Goal: Task Accomplishment & Management: Manage account settings

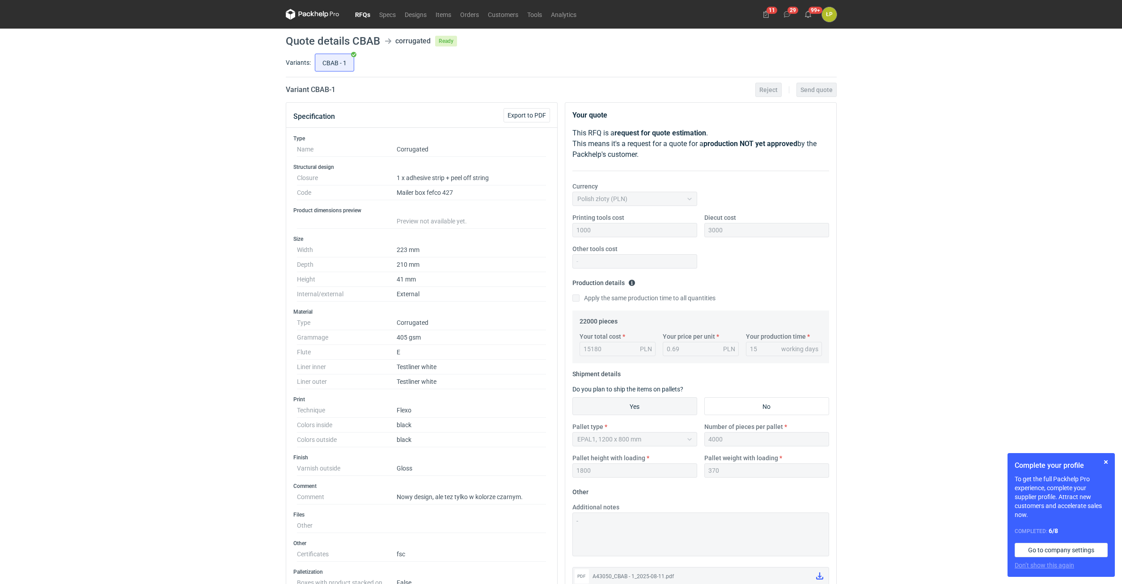
scroll to position [228, 0]
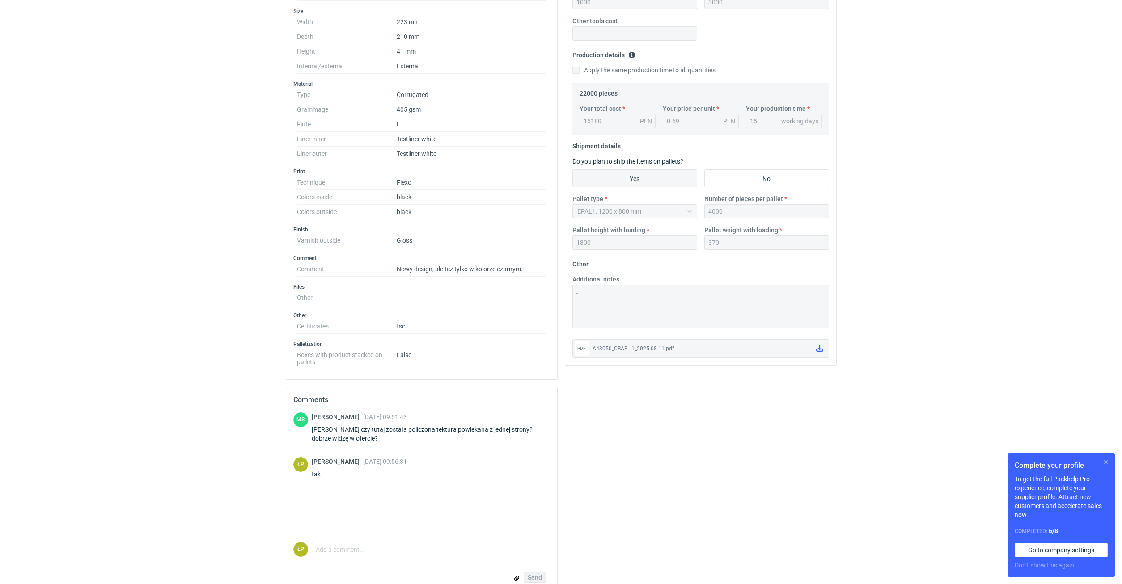
click at [1103, 460] on button "button" at bounding box center [1105, 462] width 11 height 11
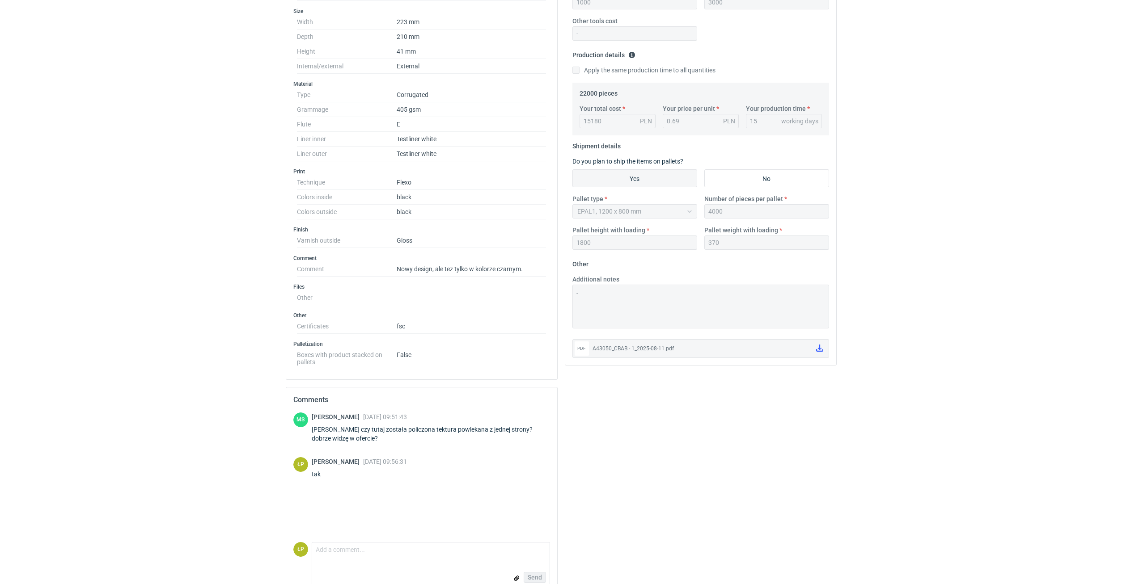
scroll to position [0, 0]
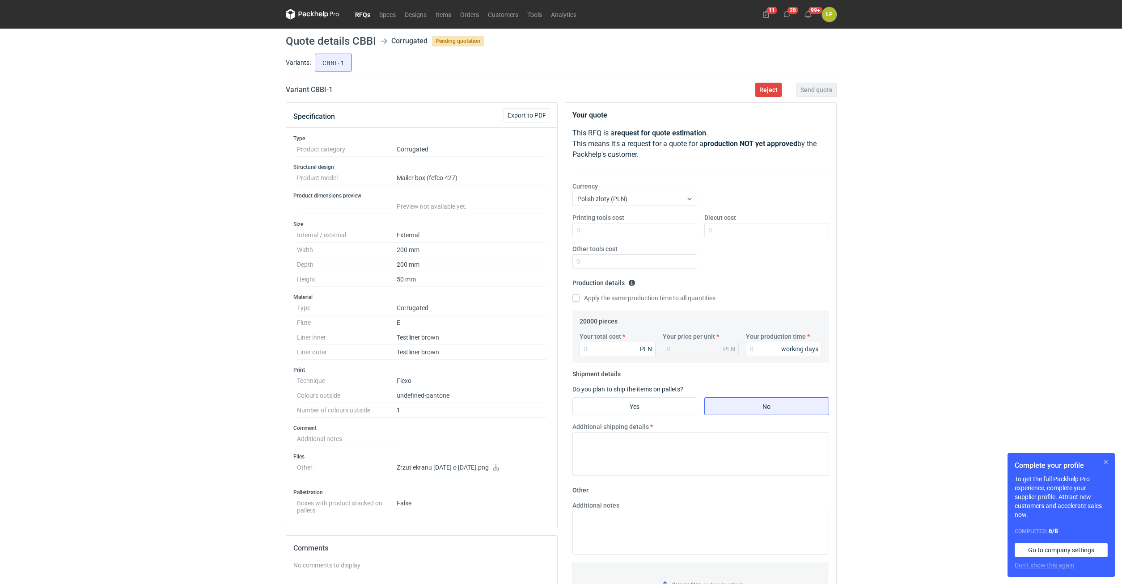
click at [1103, 461] on button "button" at bounding box center [1105, 462] width 11 height 11
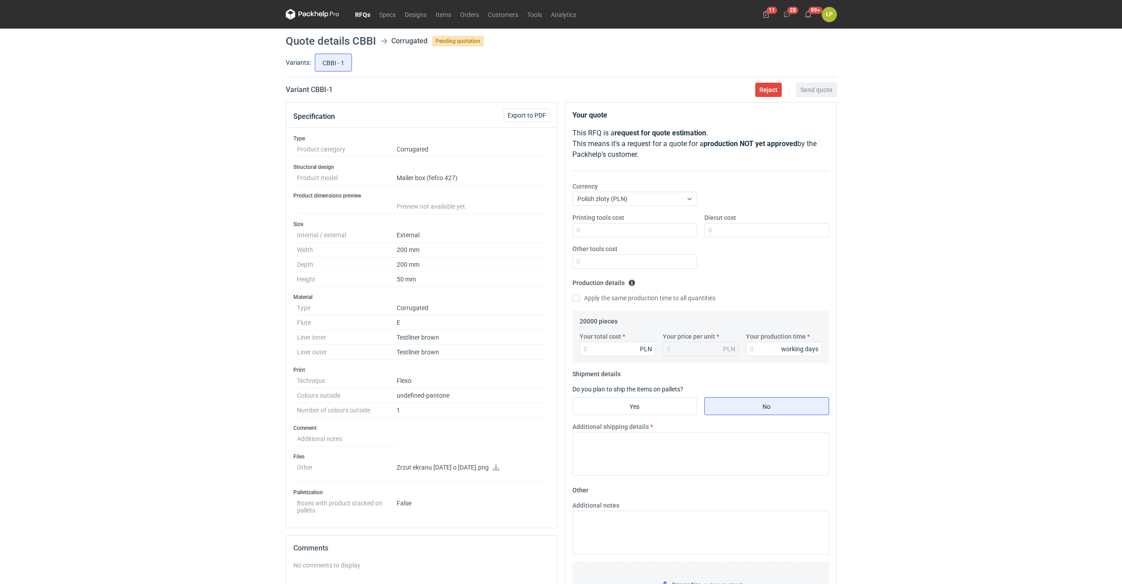
click at [499, 469] on icon at bounding box center [495, 468] width 7 height 6
click at [996, 338] on div "RFQs Specs Designs Items Orders Customers Tools Analytics 11 28 99+ ŁP Łukasz P…" at bounding box center [561, 292] width 1122 height 584
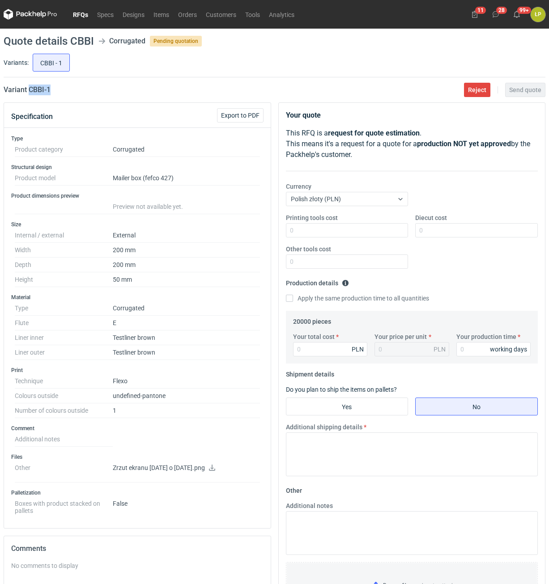
drag, startPoint x: 41, startPoint y: 89, endPoint x: 30, endPoint y: 92, distance: 11.5
click at [30, 92] on div "Variant CBBI - 1 Reject Send quote" at bounding box center [274, 90] width 541 height 11
copy h2 "CBBI - 1"
click at [367, 237] on input "Printing tools cost" at bounding box center [347, 230] width 123 height 14
type input "800"
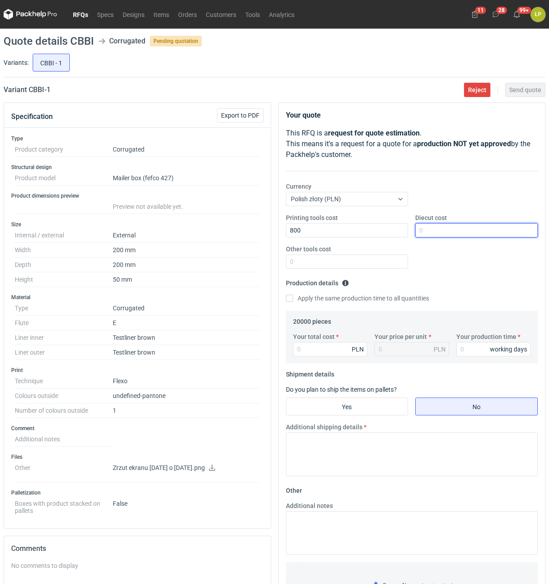
click at [428, 225] on input "Diecut cost" at bounding box center [476, 230] width 123 height 14
drag, startPoint x: 441, startPoint y: 231, endPoint x: 404, endPoint y: 231, distance: 37.6
click at [415, 231] on input "3000" at bounding box center [476, 230] width 123 height 14
type input "2800"
click at [338, 267] on input "Other tools cost" at bounding box center [347, 261] width 123 height 14
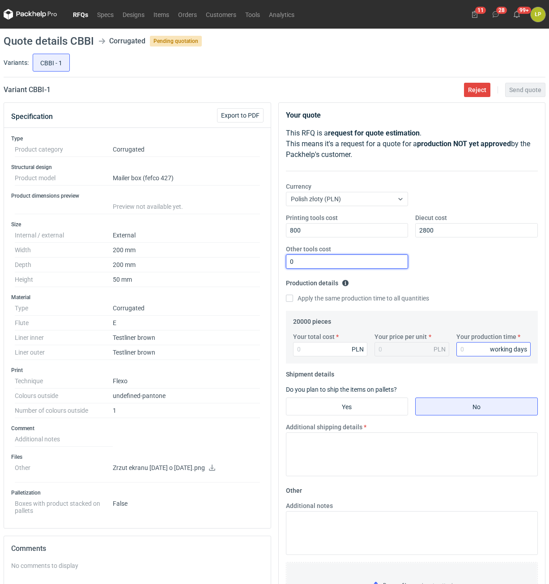
type input "0"
click at [468, 344] on input "Your production time" at bounding box center [493, 349] width 75 height 14
type input "12"
click at [329, 354] on input "Your total cost" at bounding box center [330, 349] width 75 height 14
type input "6400"
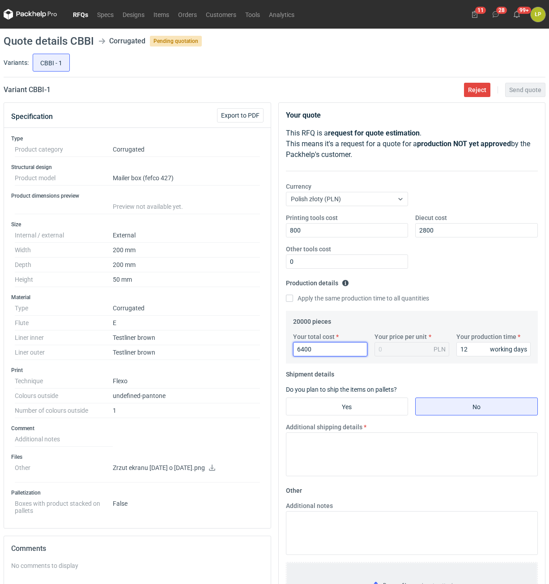
type input "0.32"
type input "6400"
click at [378, 399] on input "Yes" at bounding box center [347, 406] width 122 height 17
radio input "true"
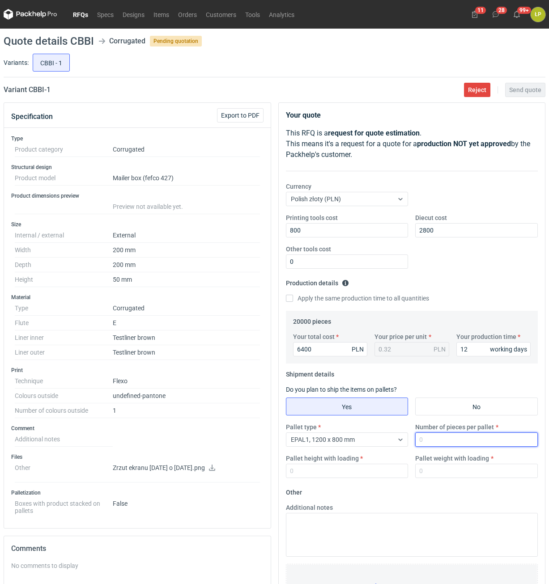
click at [420, 440] on input "Number of pieces per pallet" at bounding box center [476, 439] width 123 height 14
type input "4000"
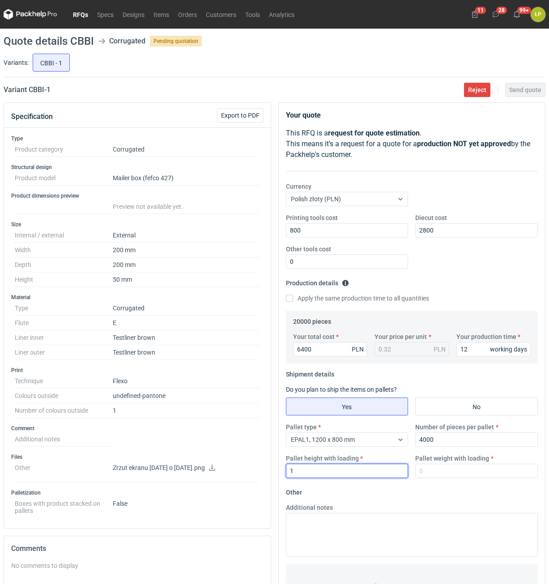
click at [390, 471] on input "1" at bounding box center [347, 471] width 123 height 14
type input "1800"
click at [469, 477] on input "Pallet weight with loading" at bounding box center [476, 471] width 123 height 14
click at [475, 467] on input "Pallet weight with loading" at bounding box center [476, 471] width 123 height 14
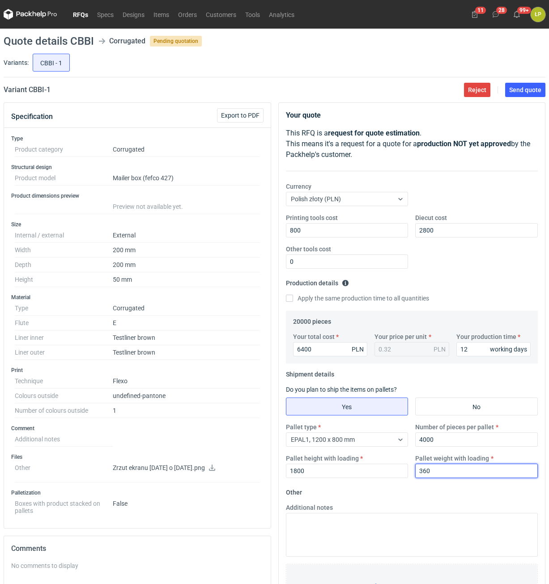
type input "360"
click at [464, 494] on fieldset "Other Additional notes Browse files or drop to attach" at bounding box center [412, 551] width 252 height 132
click at [523, 89] on span "Send quote" at bounding box center [525, 90] width 32 height 6
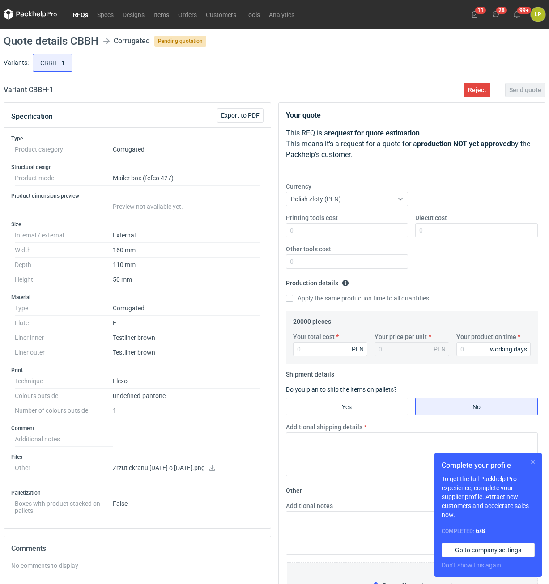
click at [531, 467] on button "button" at bounding box center [532, 461] width 11 height 11
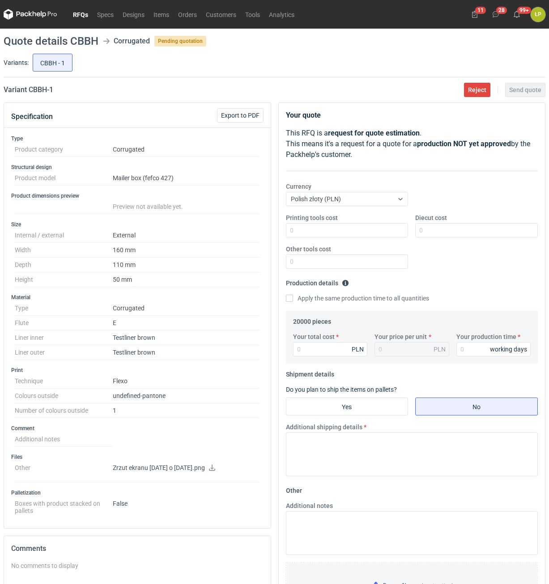
click at [215, 467] on icon at bounding box center [212, 468] width 6 height 6
drag, startPoint x: 58, startPoint y: 92, endPoint x: 30, endPoint y: 92, distance: 28.6
click at [30, 92] on div "Variant CBBH - 1 Reject Send quote" at bounding box center [274, 90] width 541 height 11
copy h2 "CBBH - 1"
click at [362, 237] on div "Printing tools cost Diecut cost Other tools cost" at bounding box center [411, 244] width 259 height 63
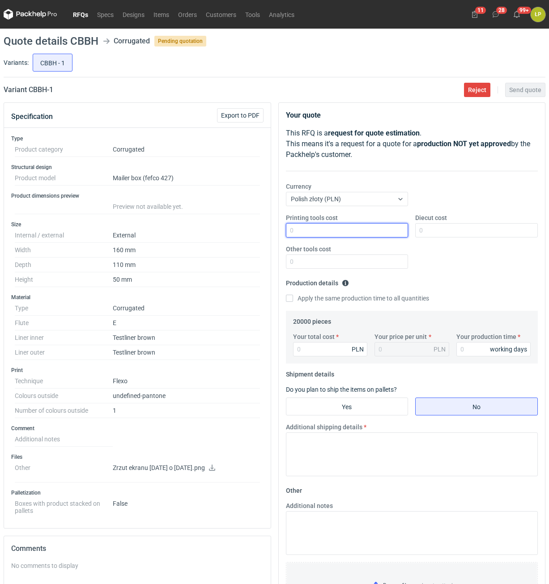
click at [362, 234] on input "Printing tools cost" at bounding box center [347, 230] width 123 height 14
type input "700"
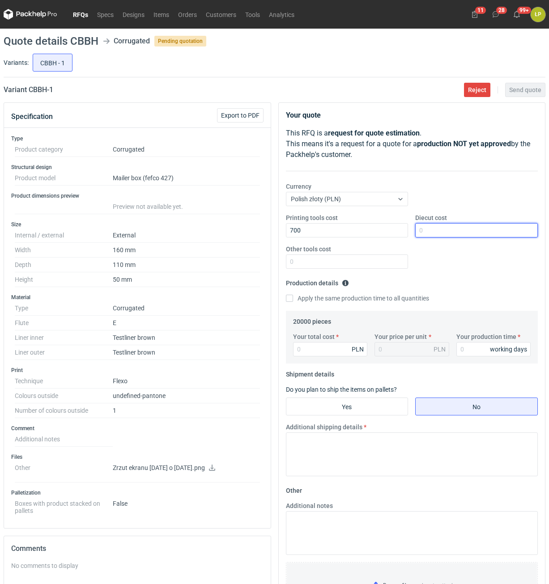
click at [438, 224] on input "Diecut cost" at bounding box center [476, 230] width 123 height 14
type input "3000"
click at [389, 258] on input "Other tools cost" at bounding box center [347, 261] width 123 height 14
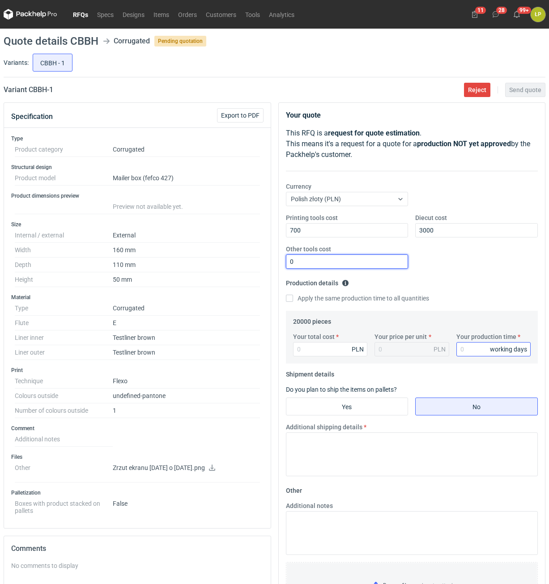
type input "0"
click at [459, 347] on input "Your production time" at bounding box center [493, 349] width 75 height 14
type input "12"
click at [342, 354] on input "Your total cost" at bounding box center [330, 349] width 75 height 14
type input "4200"
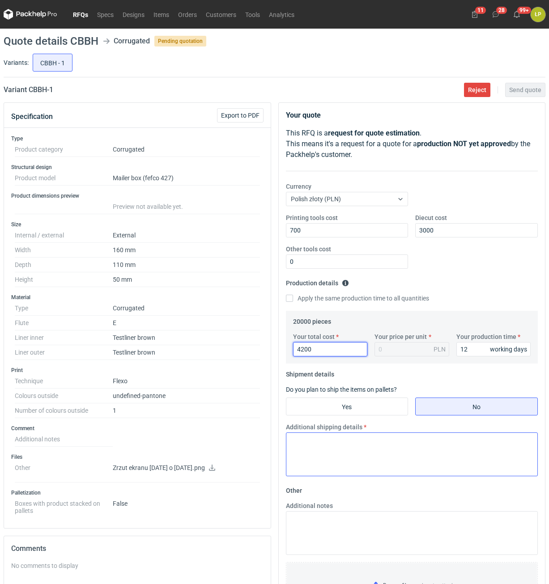
type input "0.21"
type input "4200"
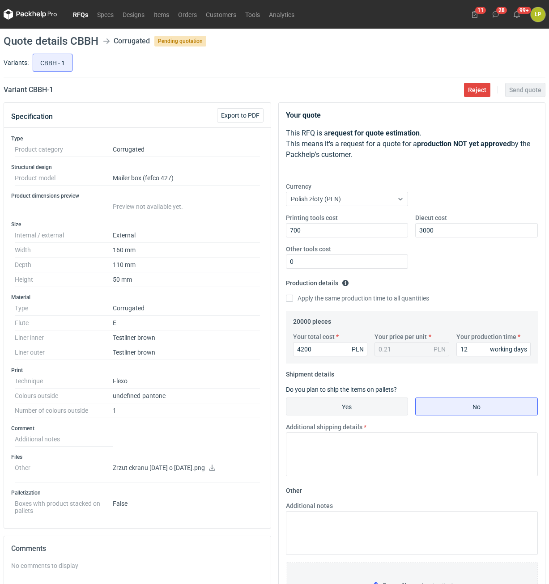
click at [346, 410] on input "Yes" at bounding box center [347, 406] width 122 height 17
radio input "true"
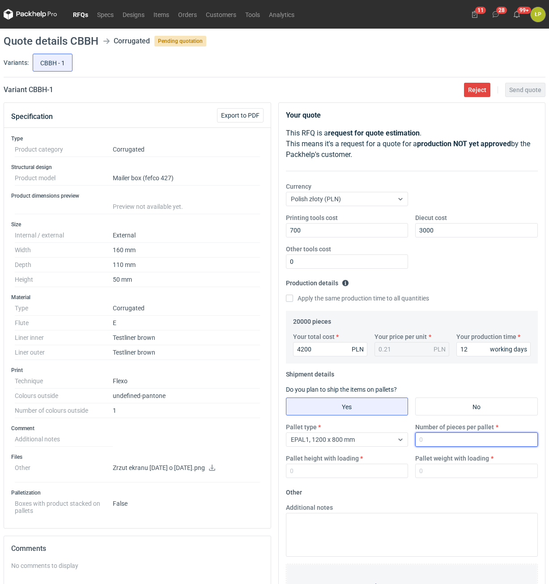
click at [435, 439] on input "Number of pieces per pallet" at bounding box center [476, 439] width 123 height 14
type input "6000"
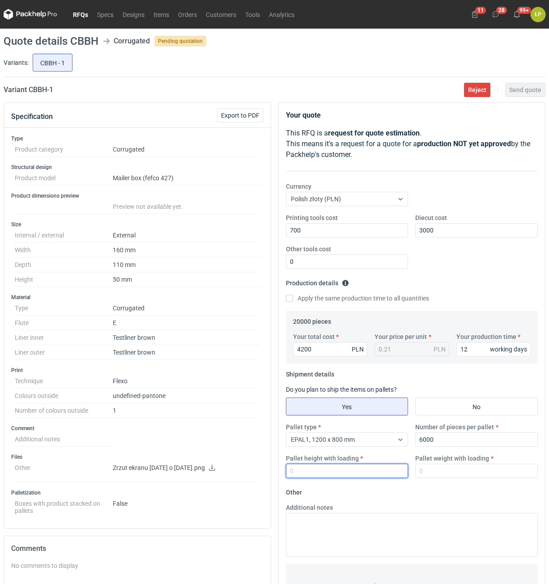
click at [368, 475] on input "Pallet height with loading" at bounding box center [347, 471] width 123 height 14
type input "1800"
click at [431, 472] on input "Pallet weight with loading" at bounding box center [476, 471] width 123 height 14
click at [483, 469] on input "Pallet weight with loading" at bounding box center [476, 471] width 123 height 14
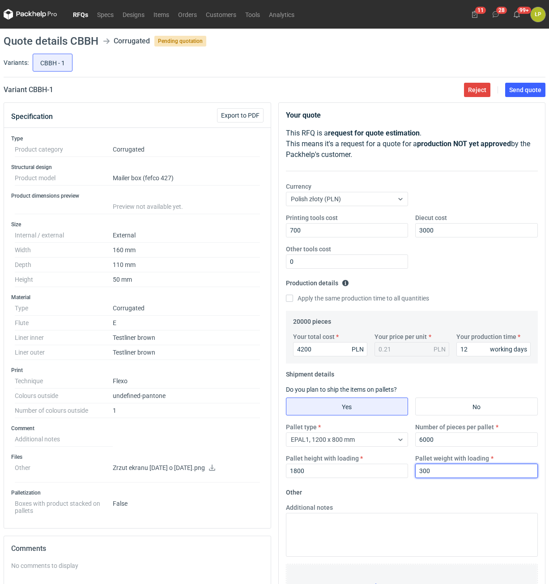
type input "300"
click at [486, 488] on form "Other Additional notes Browse files or drop to attach" at bounding box center [412, 551] width 252 height 132
click at [527, 94] on button "Send quote" at bounding box center [525, 90] width 40 height 14
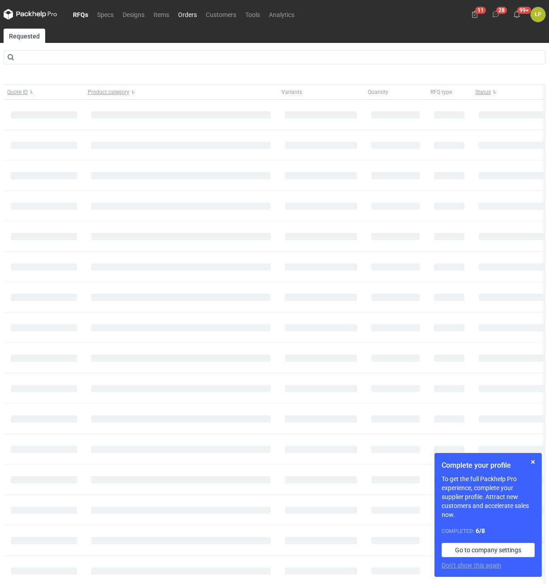
click at [193, 17] on link "Orders" at bounding box center [187, 14] width 28 height 11
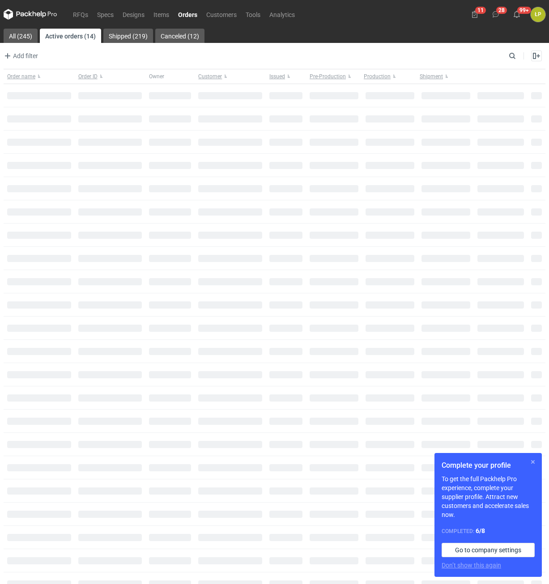
click at [531, 461] on button "button" at bounding box center [532, 461] width 11 height 11
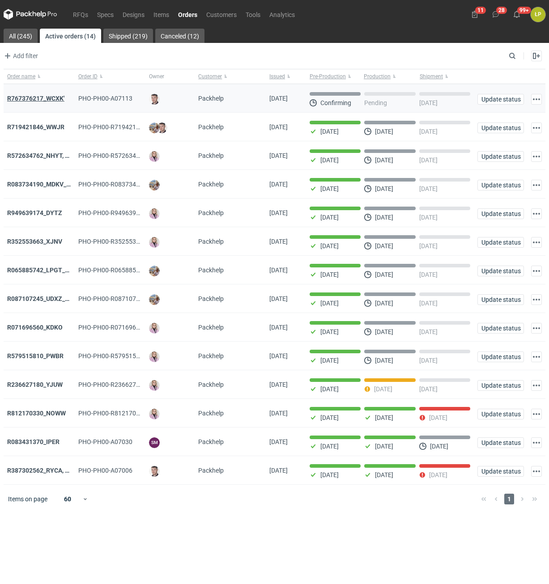
click at [44, 96] on strong "R767376217_WCXK'" at bounding box center [35, 98] width 57 height 7
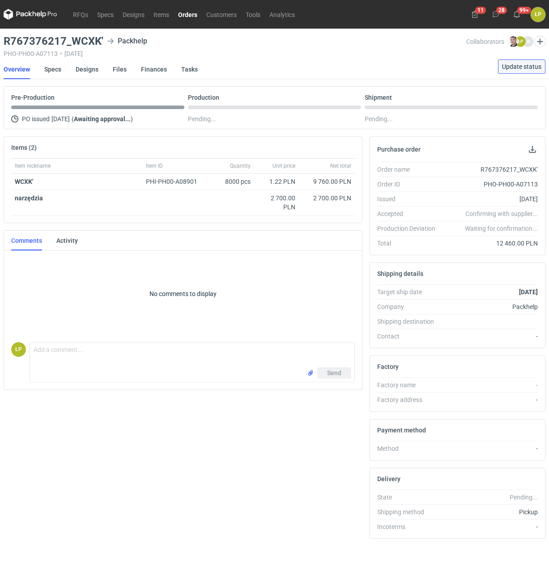
click at [511, 68] on span "Update status" at bounding box center [521, 66] width 39 height 6
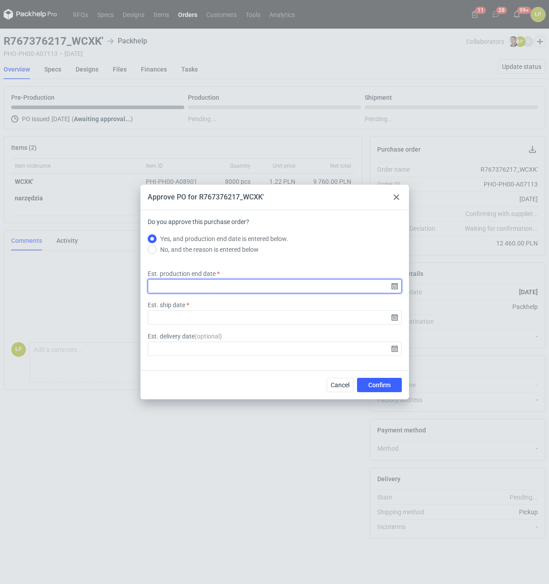
click at [391, 288] on input "Est. production end date" at bounding box center [275, 286] width 254 height 14
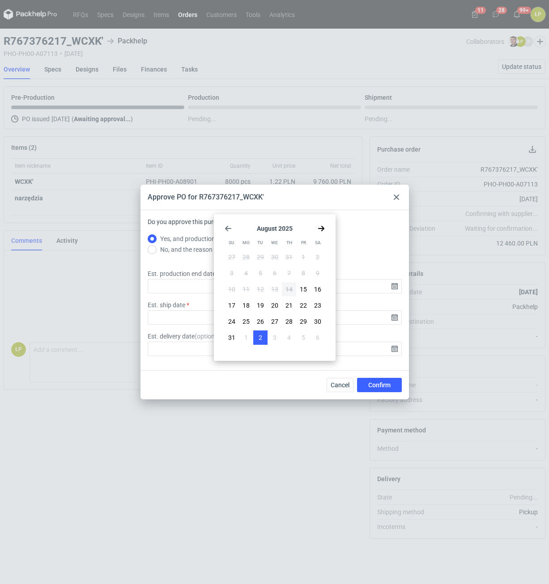
click at [260, 337] on span "2" at bounding box center [260, 337] width 4 height 9
type input "2025-09-02"
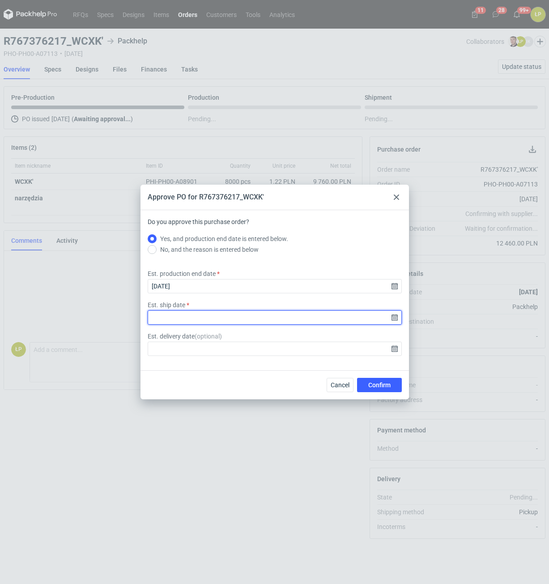
click at [390, 317] on input "Est. ship date" at bounding box center [275, 317] width 254 height 14
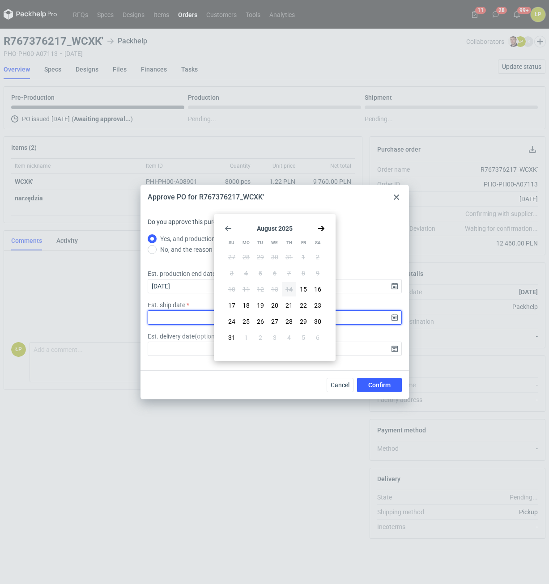
click at [393, 317] on input "Est. ship date" at bounding box center [275, 317] width 254 height 14
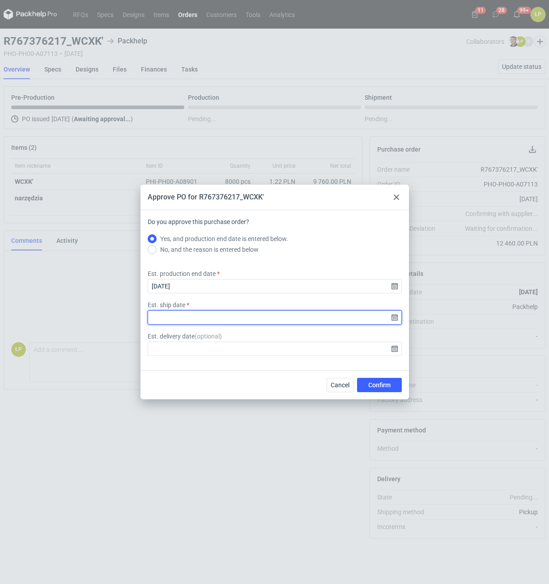
click at [394, 319] on input "Est. ship date" at bounding box center [275, 317] width 254 height 14
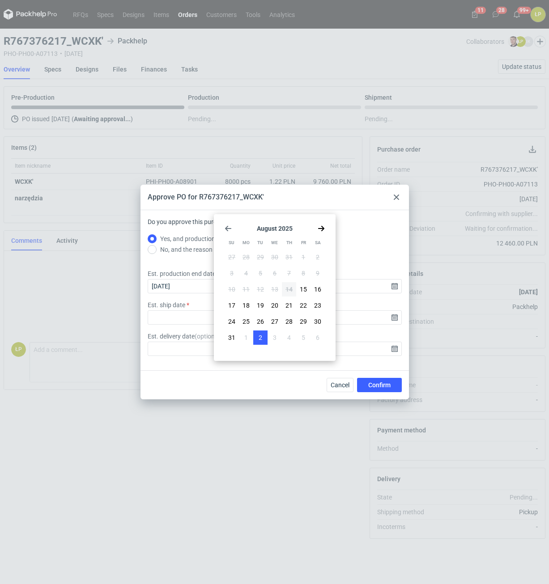
click at [258, 333] on button "2" at bounding box center [260, 337] width 14 height 14
type input "2025-09-02"
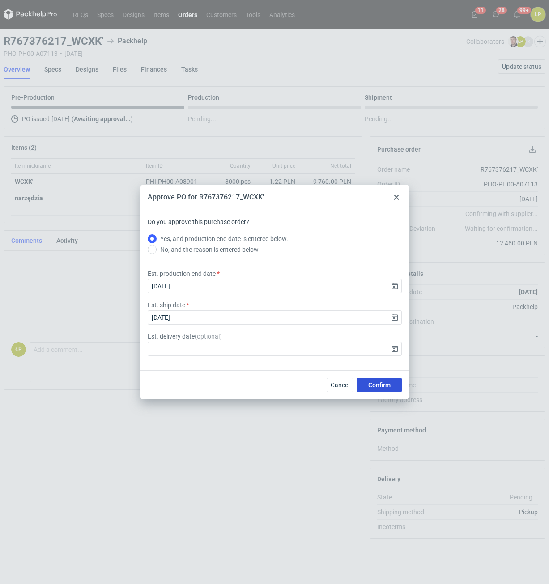
click at [371, 381] on button "Confirm" at bounding box center [379, 385] width 45 height 14
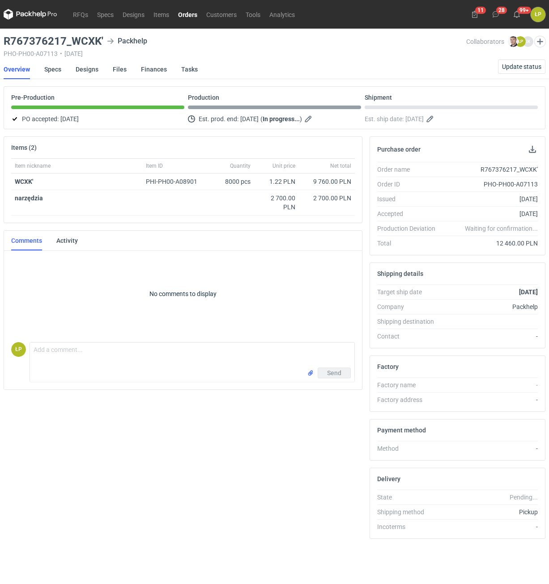
click at [187, 18] on link "Orders" at bounding box center [187, 14] width 28 height 11
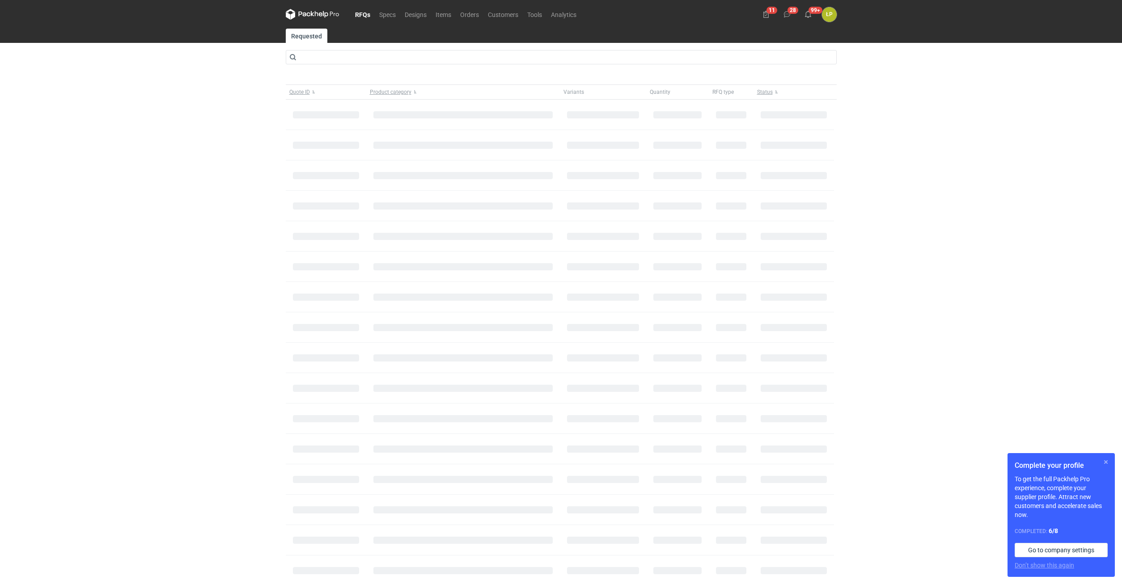
click at [1110, 462] on button "button" at bounding box center [1105, 462] width 11 height 11
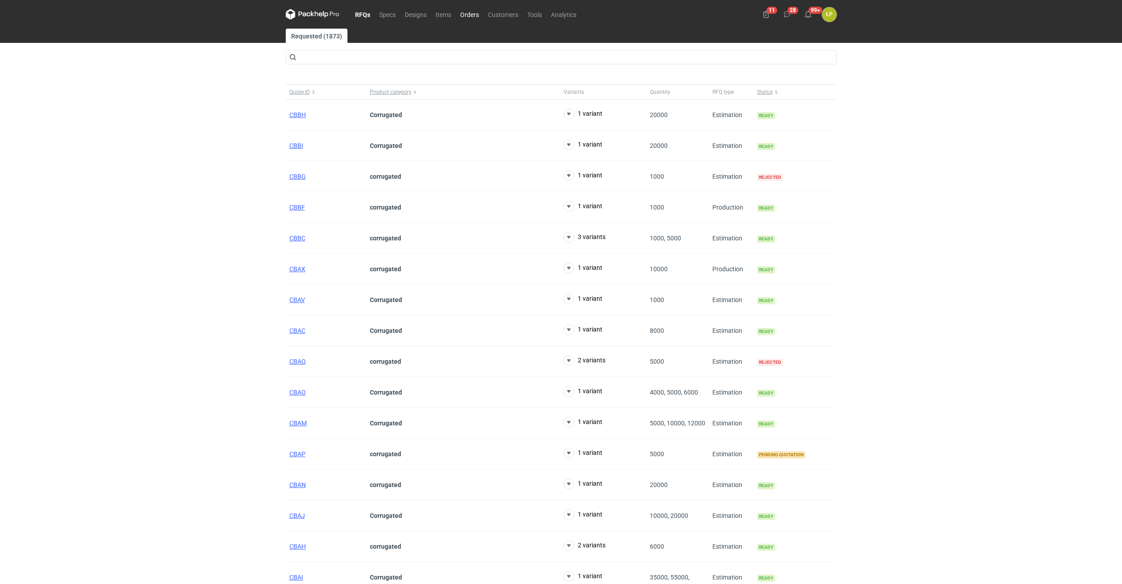
click at [469, 14] on link "Orders" at bounding box center [470, 14] width 28 height 11
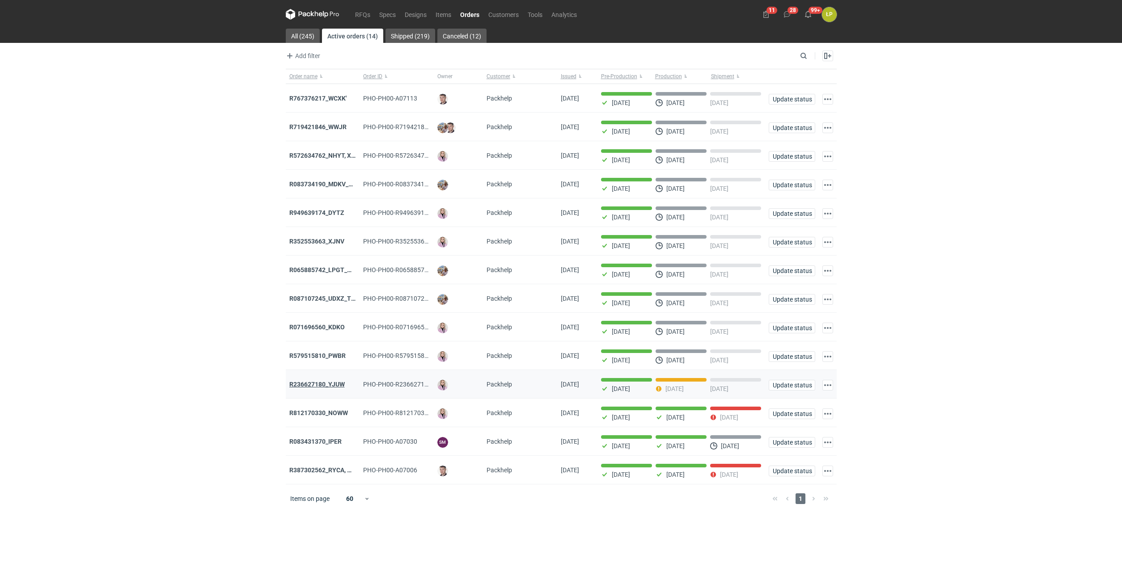
click at [338, 387] on strong "R236627180_YJUW" at bounding box center [316, 384] width 55 height 7
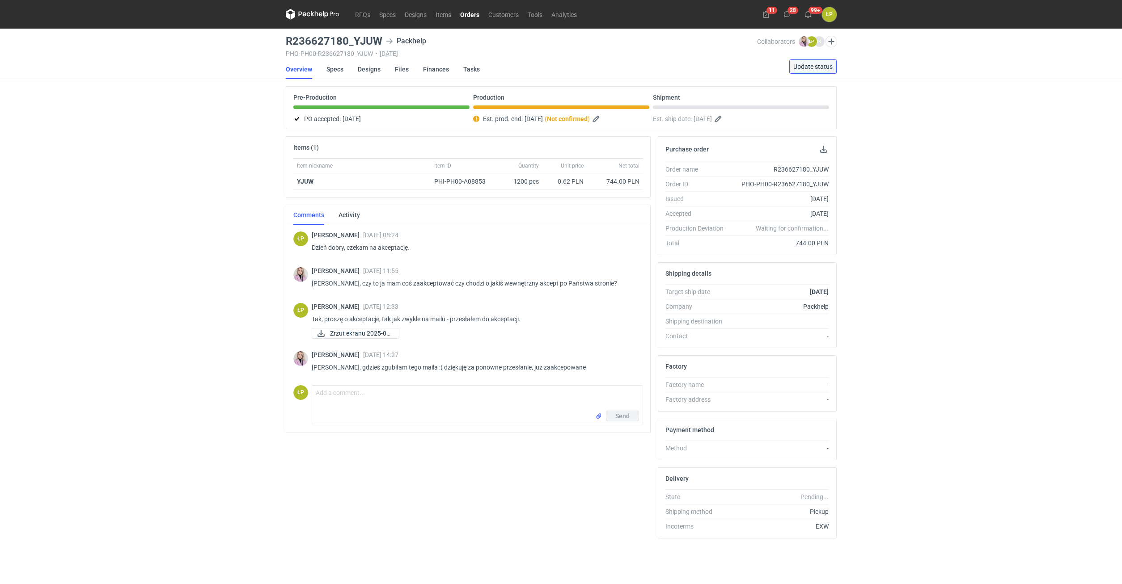
click at [805, 69] on span "Update status" at bounding box center [812, 66] width 39 height 6
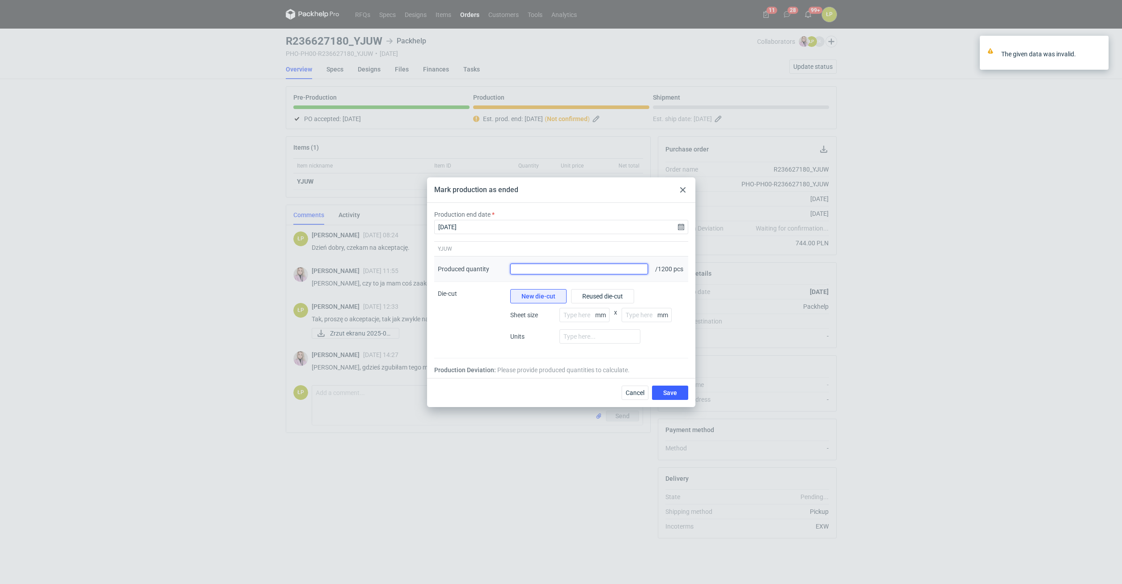
click at [616, 270] on input "Produced quantity" at bounding box center [579, 269] width 138 height 11
type input "1230"
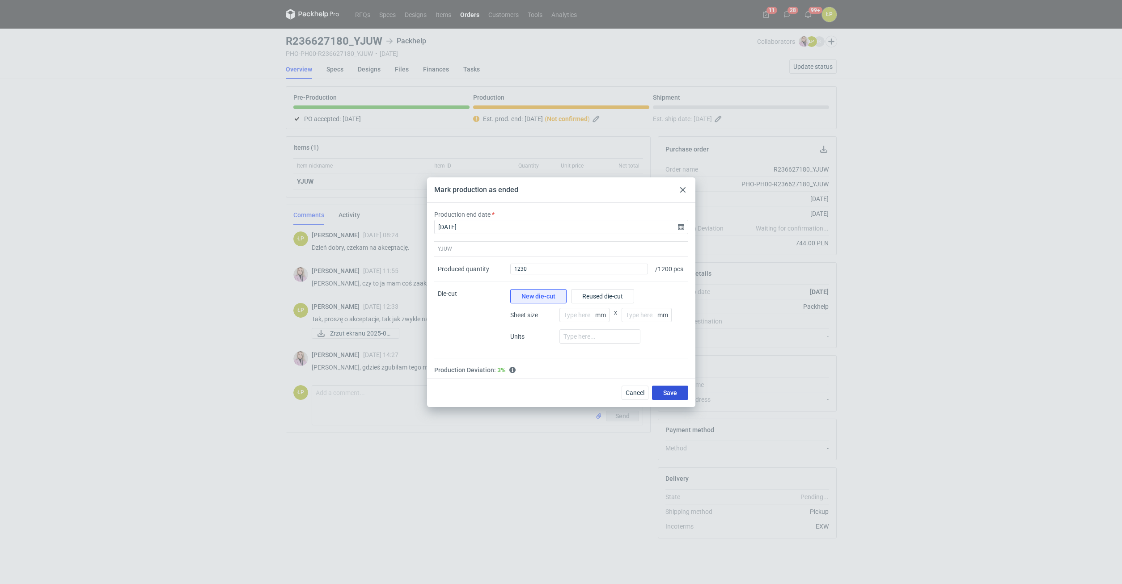
click at [661, 395] on button "Save" at bounding box center [670, 393] width 36 height 14
